Goal: Transaction & Acquisition: Purchase product/service

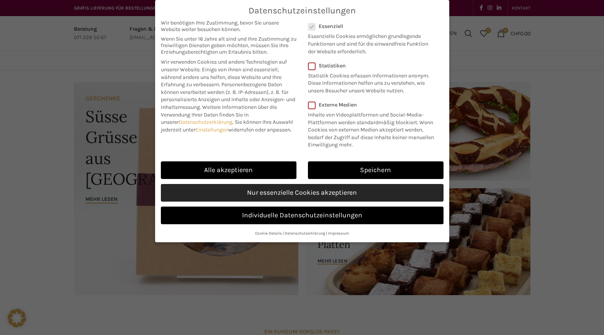
click at [328, 193] on link "Nur essenzielle Cookies akzeptieren" at bounding box center [302, 193] width 283 height 18
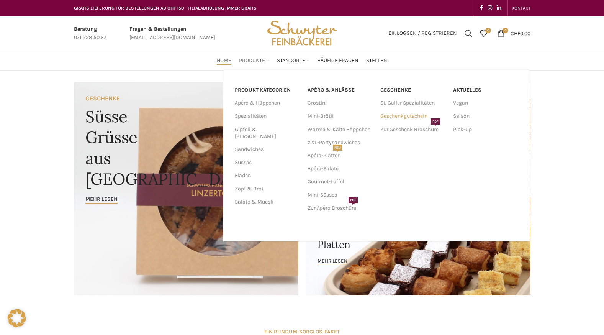
click at [410, 116] on link "Geschenkgutschein" at bounding box center [412, 116] width 65 height 13
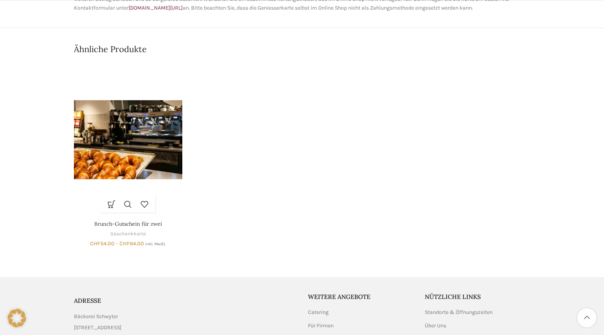
scroll to position [383, 0]
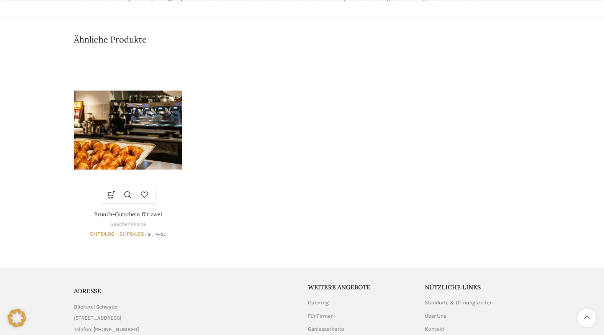
click at [169, 154] on img "Brunch-Gutschein für zwei" at bounding box center [128, 130] width 108 height 154
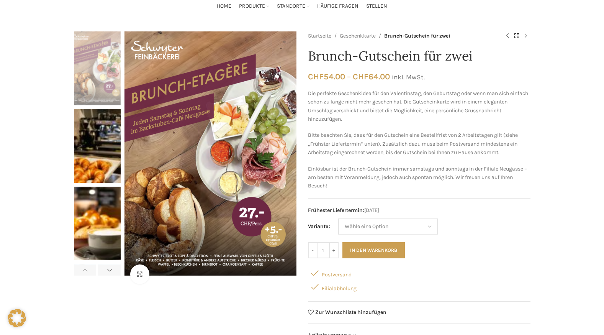
scroll to position [77, 0]
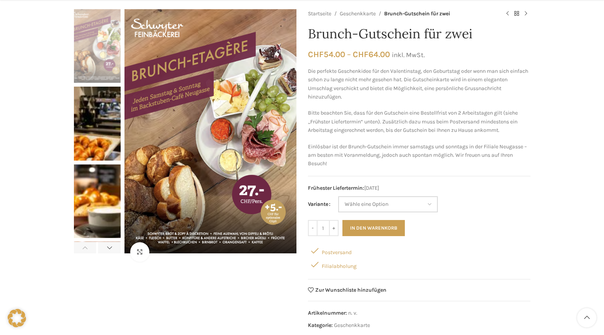
click at [429, 204] on select "Wähle eine Option Etagèren-Brunch für zwei ohne Cüpli Etagèren-Brunch für zwei …" at bounding box center [388, 204] width 100 height 16
select select "Etagèren-Brunch für zwei mit Cüpli"
click at [339, 196] on select "Wähle eine Option Etagèren-Brunch für zwei ohne Cüpli Etagèren-Brunch für zwei …" at bounding box center [388, 204] width 100 height 16
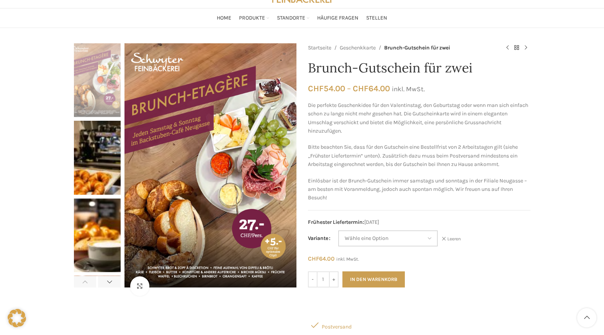
scroll to position [38, 0]
